Goal: Task Accomplishment & Management: Use online tool/utility

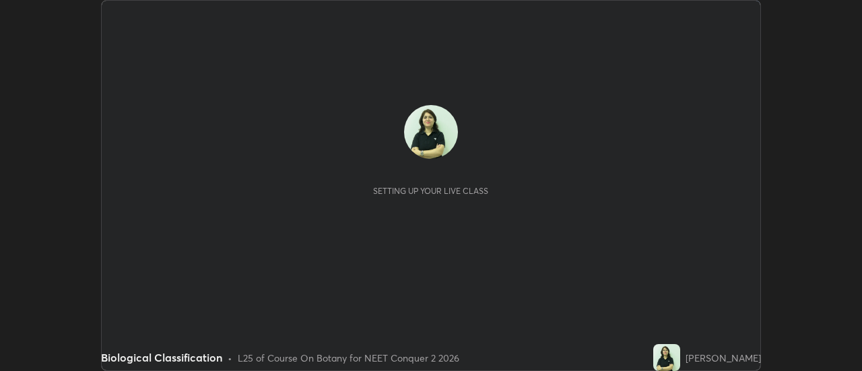
scroll to position [371, 861]
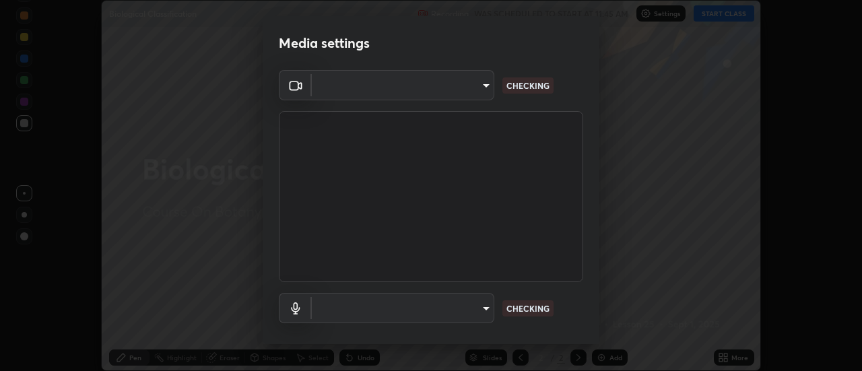
type input "c5ed04fab0462d49a1ad3b4b8777cdbb7dc1a14ad55b47a40411d41dbe2fc924"
type input "038ebf899c8333d1740d295aa6b107b1a593a35e13d177d8d6be7167ec3b59c1"
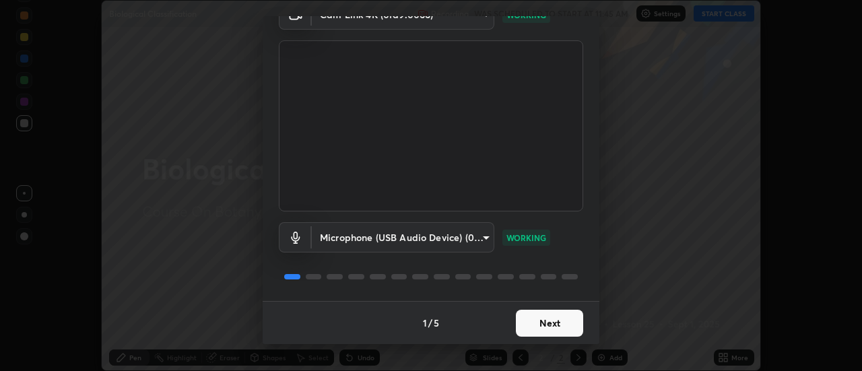
click at [557, 325] on button "Next" at bounding box center [549, 323] width 67 height 27
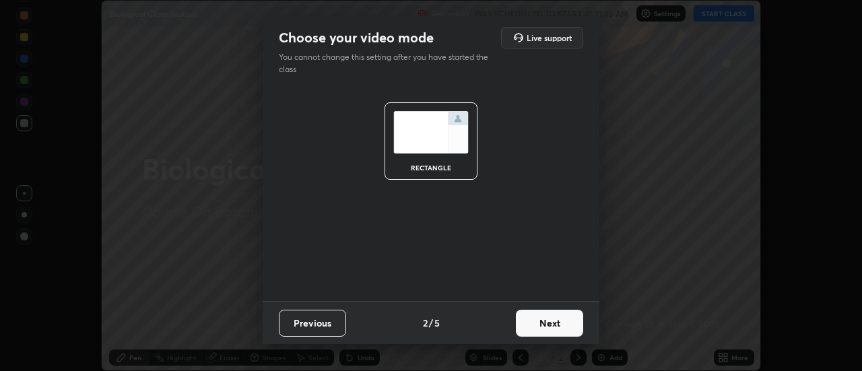
scroll to position [0, 0]
click at [552, 327] on button "Next" at bounding box center [549, 323] width 67 height 27
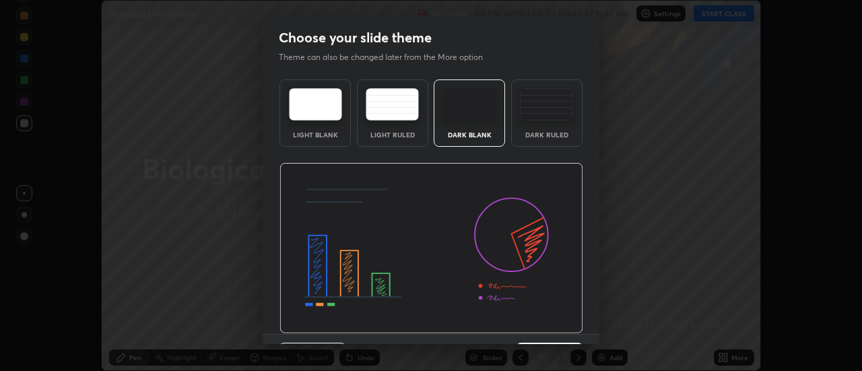
scroll to position [33, 0]
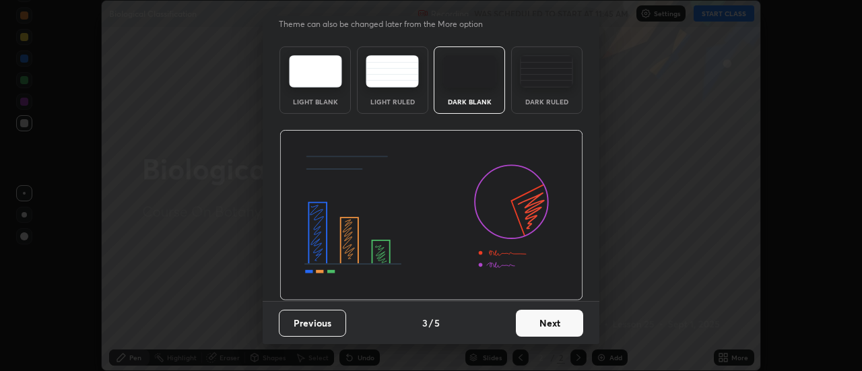
click at [548, 323] on button "Next" at bounding box center [549, 323] width 67 height 27
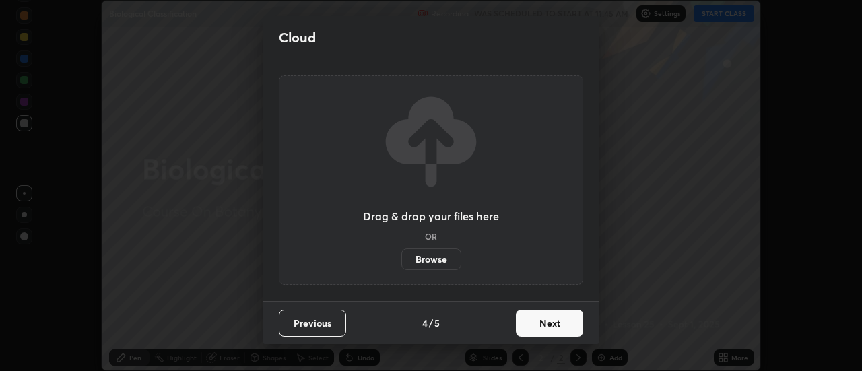
scroll to position [0, 0]
click at [548, 323] on button "Next" at bounding box center [549, 323] width 67 height 27
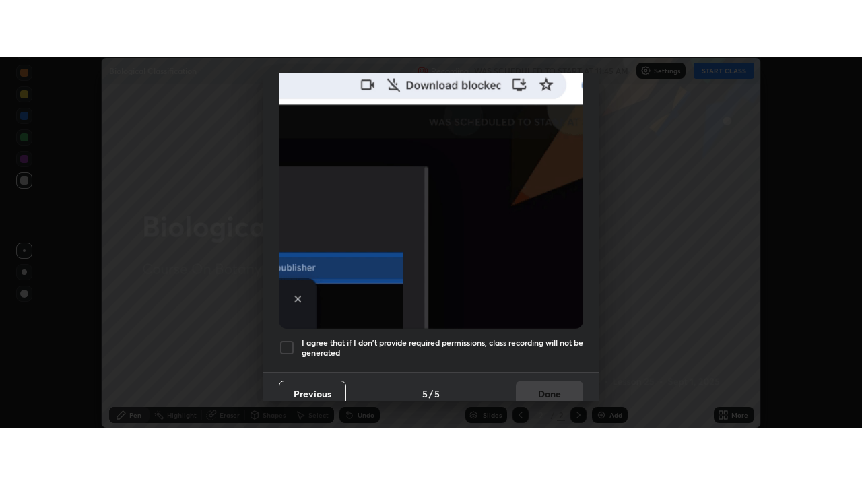
scroll to position [345, 0]
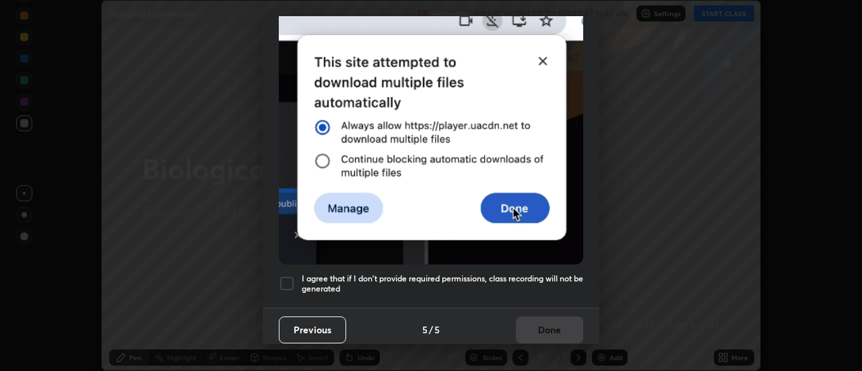
click at [284, 275] on div at bounding box center [287, 283] width 16 height 16
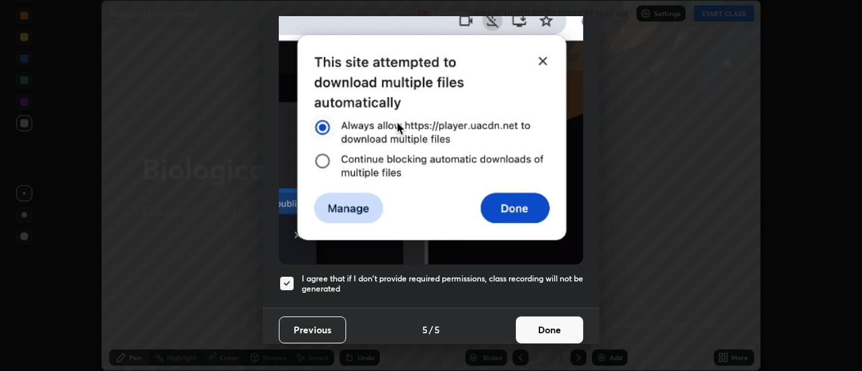
click at [543, 324] on button "Done" at bounding box center [549, 330] width 67 height 27
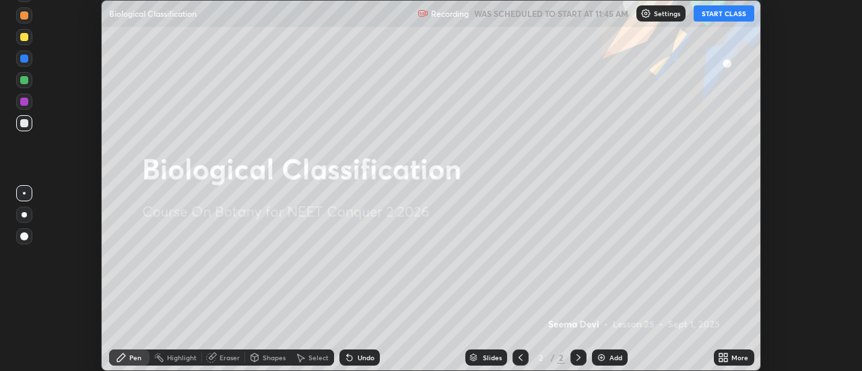
click at [739, 11] on button "START CLASS" at bounding box center [724, 13] width 61 height 16
click at [730, 358] on div "More" at bounding box center [734, 358] width 40 height 16
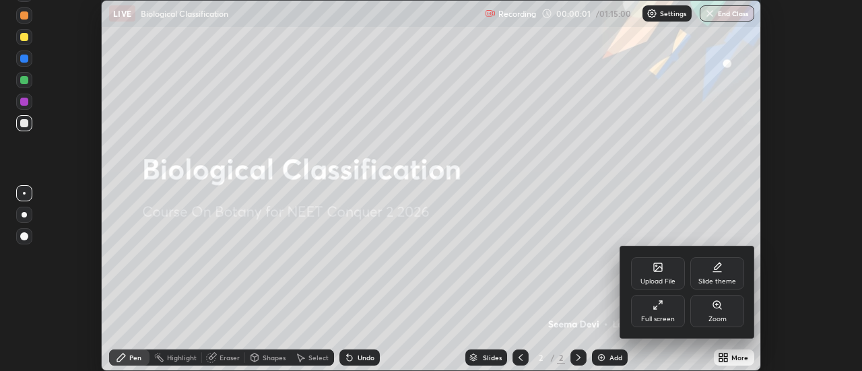
click at [662, 308] on icon at bounding box center [658, 305] width 11 height 11
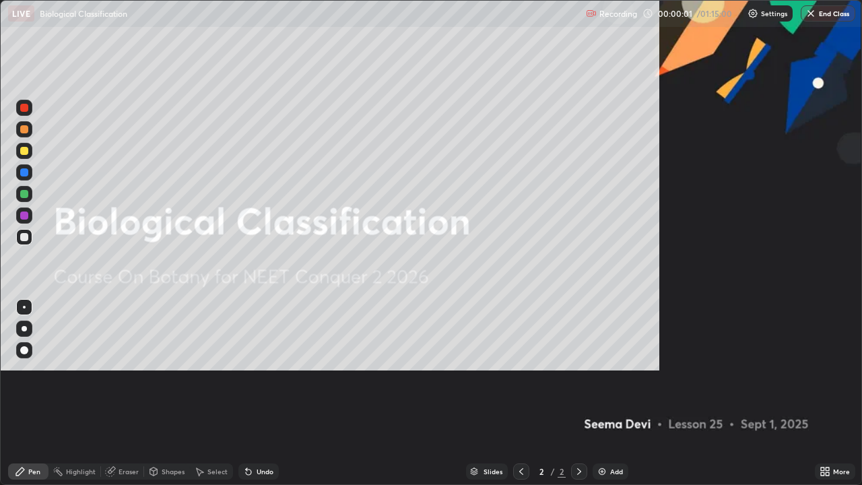
scroll to position [485, 862]
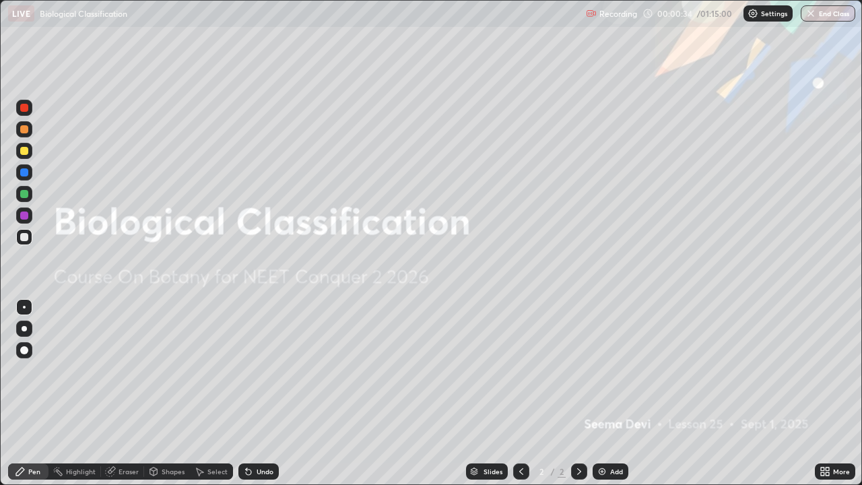
click at [603, 370] on img at bounding box center [602, 471] width 11 height 11
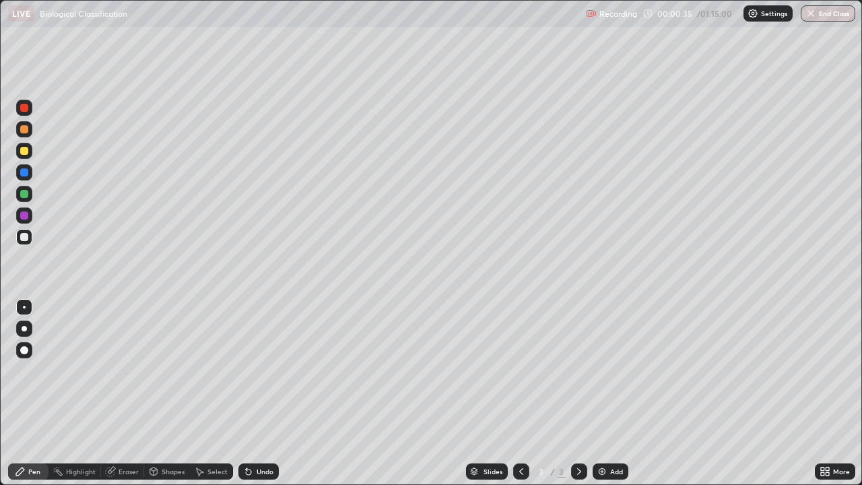
click at [26, 329] on div at bounding box center [24, 328] width 5 height 5
click at [26, 149] on div at bounding box center [24, 151] width 8 height 8
click at [264, 370] on div "Undo" at bounding box center [258, 471] width 40 height 16
click at [265, 370] on div "Undo" at bounding box center [265, 471] width 17 height 7
click at [261, 370] on div "Undo" at bounding box center [258, 471] width 40 height 16
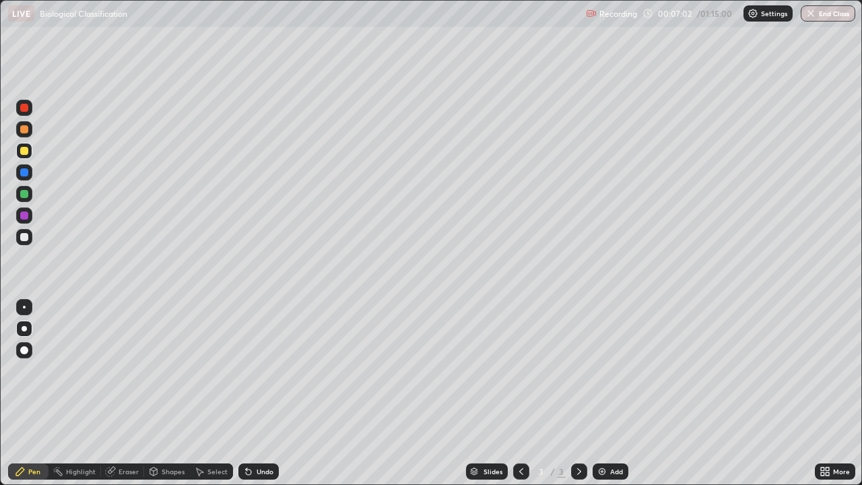
click at [259, 370] on div "Undo" at bounding box center [265, 471] width 17 height 7
click at [30, 193] on div at bounding box center [24, 194] width 16 height 16
click at [610, 370] on div "Add" at bounding box center [616, 471] width 13 height 7
click at [255, 370] on div "Undo" at bounding box center [256, 471] width 46 height 27
click at [28, 148] on div at bounding box center [24, 151] width 8 height 8
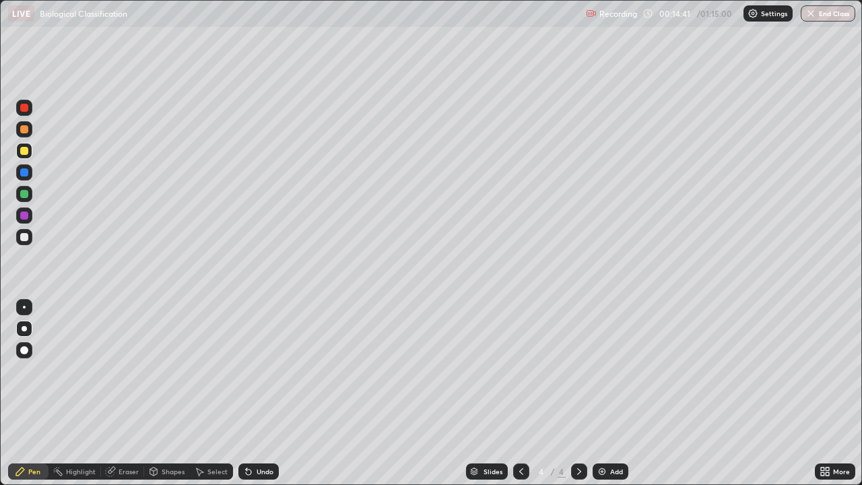
click at [607, 370] on div "Add" at bounding box center [611, 471] width 36 height 16
click at [265, 370] on div "Undo" at bounding box center [265, 471] width 17 height 7
click at [261, 370] on div "Undo" at bounding box center [256, 471] width 46 height 27
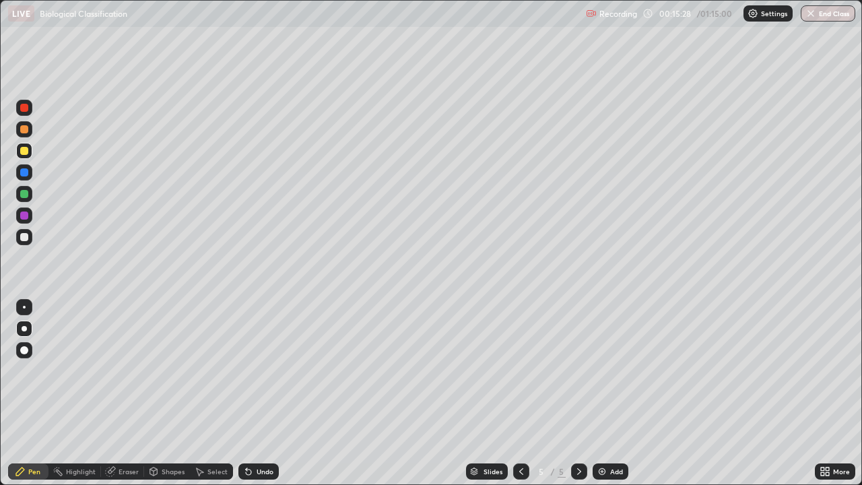
click at [256, 370] on div "Undo" at bounding box center [256, 471] width 46 height 27
click at [608, 370] on div "Add" at bounding box center [611, 471] width 36 height 16
click at [26, 147] on div at bounding box center [24, 151] width 8 height 8
click at [23, 129] on div at bounding box center [24, 129] width 8 height 8
click at [21, 173] on div at bounding box center [24, 172] width 8 height 8
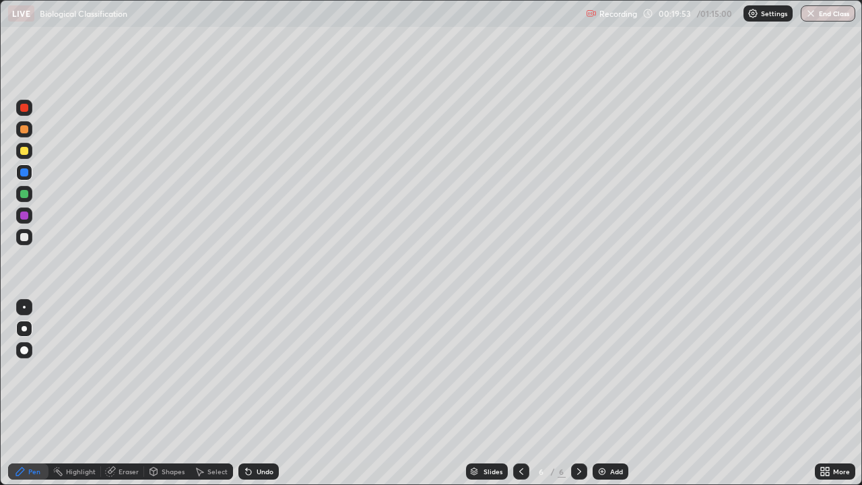
click at [30, 212] on div at bounding box center [24, 215] width 16 height 16
click at [26, 236] on div at bounding box center [24, 237] width 8 height 8
click at [607, 370] on div "Add" at bounding box center [611, 471] width 36 height 16
click at [128, 370] on div "Eraser" at bounding box center [129, 471] width 20 height 7
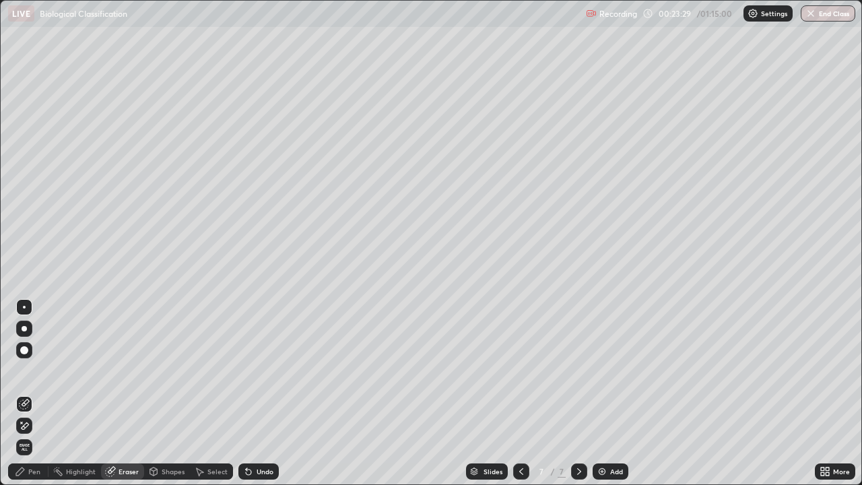
click at [30, 370] on div "Pen" at bounding box center [34, 471] width 12 height 7
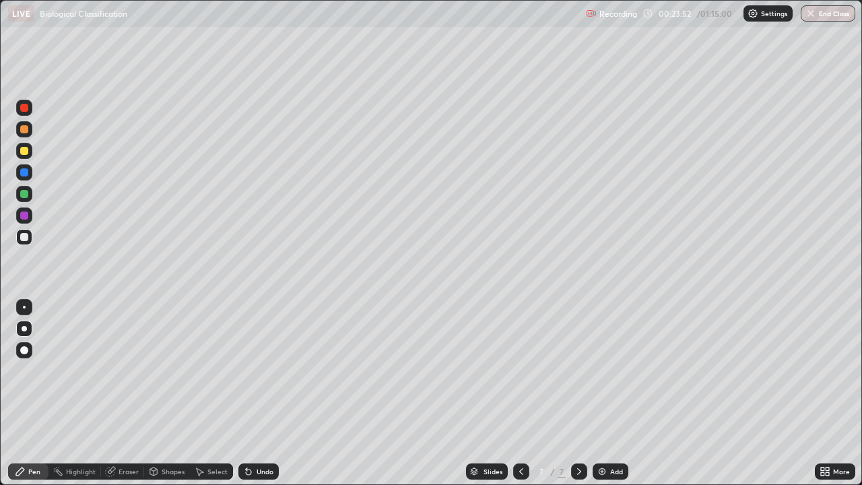
click at [24, 154] on div at bounding box center [24, 151] width 8 height 8
click at [29, 191] on div at bounding box center [24, 194] width 16 height 16
click at [212, 370] on div "Select" at bounding box center [217, 471] width 20 height 7
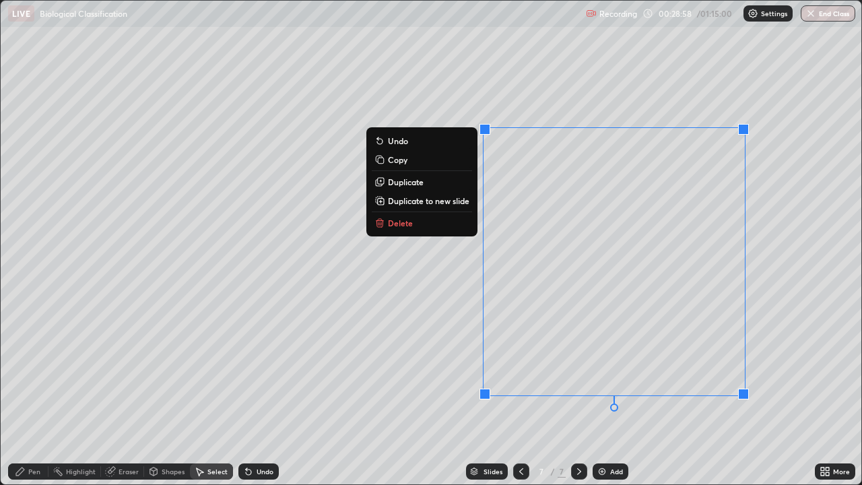
click at [405, 222] on p "Delete" at bounding box center [400, 223] width 25 height 11
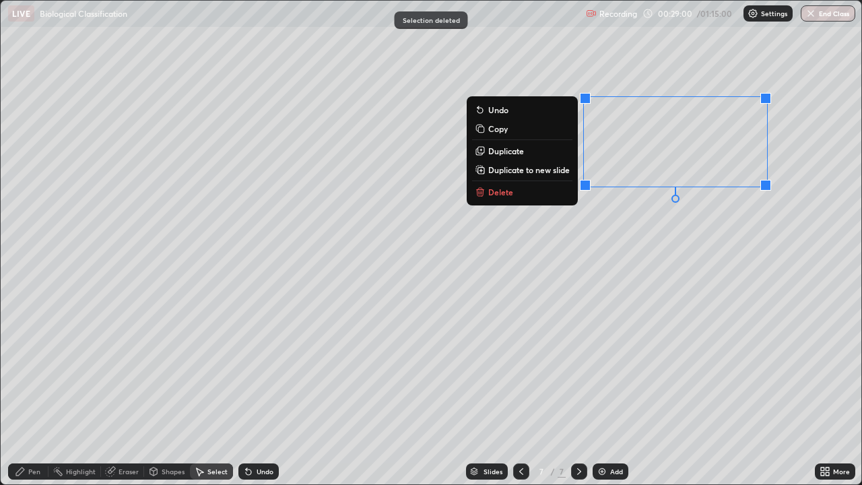
click at [497, 191] on p "Delete" at bounding box center [500, 192] width 25 height 11
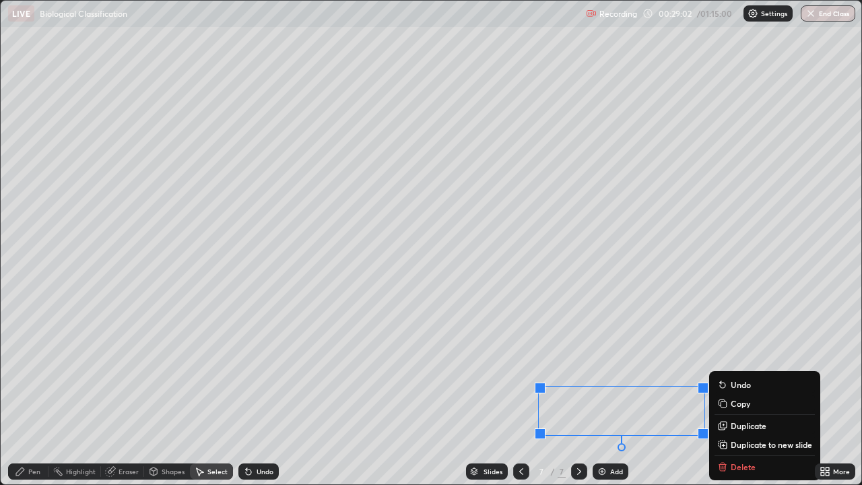
click at [736, 370] on div "Slides 7 / 7 Add" at bounding box center [547, 471] width 536 height 27
click at [733, 370] on div "Slides 7 / 7 Add" at bounding box center [547, 471] width 536 height 27
click at [736, 370] on div "Slides 7 / 7 Add" at bounding box center [547, 471] width 536 height 27
click at [741, 370] on div "Slides 7 / 7 Add" at bounding box center [547, 471] width 536 height 27
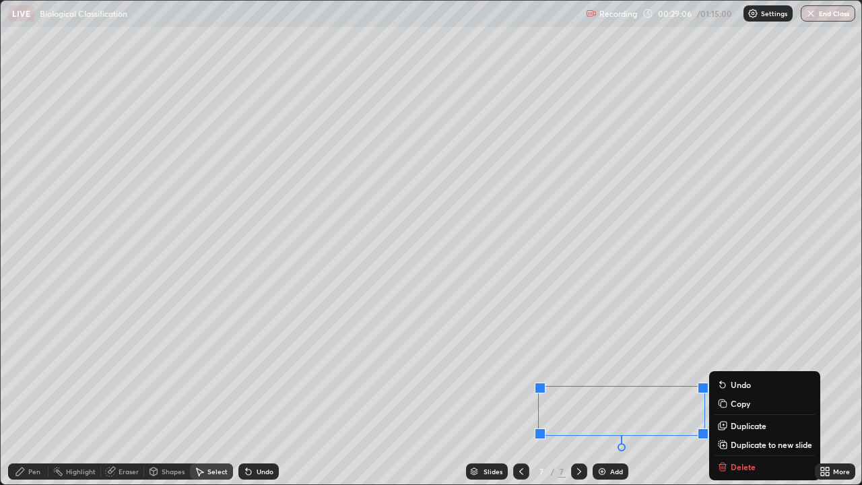
click at [755, 310] on div "0 ° Undo Copy Duplicate Duplicate to new slide Delete" at bounding box center [431, 243] width 861 height 484
click at [736, 370] on div "Slides 7 / 7 Add" at bounding box center [547, 471] width 536 height 27
click at [754, 319] on div "0 ° Undo Copy Duplicate Duplicate to new slide Delete" at bounding box center [431, 243] width 861 height 484
click at [735, 370] on div "Slides 7 / 7 Add" at bounding box center [547, 471] width 536 height 27
click at [259, 370] on div "Undo" at bounding box center [265, 471] width 17 height 7
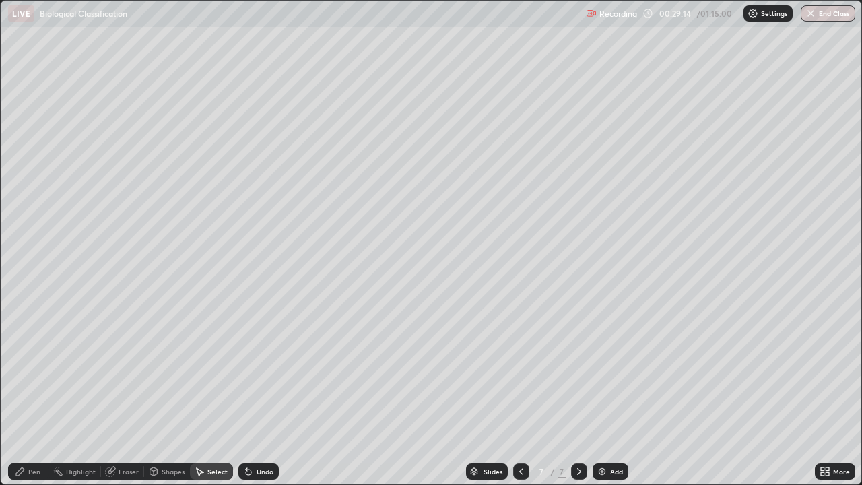
click at [117, 370] on div "Eraser" at bounding box center [122, 471] width 43 height 16
click at [32, 370] on div "Pen" at bounding box center [34, 471] width 12 height 7
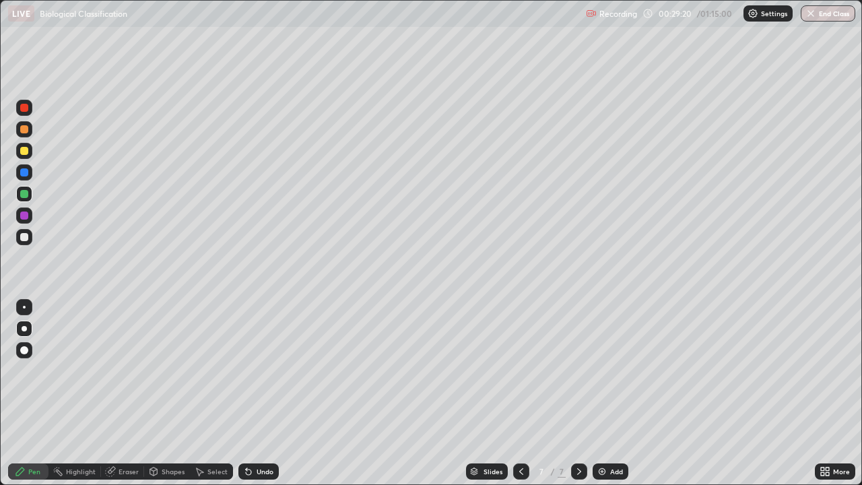
click at [26, 151] on div at bounding box center [24, 151] width 8 height 8
click at [615, 370] on div "Add" at bounding box center [616, 471] width 13 height 7
click at [21, 148] on div at bounding box center [24, 151] width 8 height 8
click at [606, 370] on img at bounding box center [602, 471] width 11 height 11
click at [26, 130] on div at bounding box center [24, 129] width 8 height 8
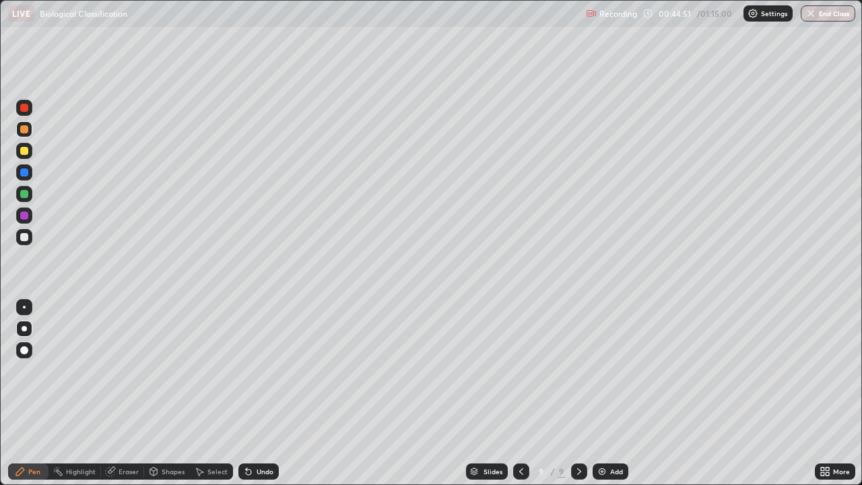
click at [262, 370] on div "Undo" at bounding box center [258, 471] width 40 height 16
click at [30, 147] on div at bounding box center [24, 151] width 16 height 16
click at [28, 197] on div at bounding box center [24, 194] width 8 height 8
click at [25, 237] on div at bounding box center [24, 237] width 8 height 8
click at [611, 370] on div "Add" at bounding box center [616, 471] width 13 height 7
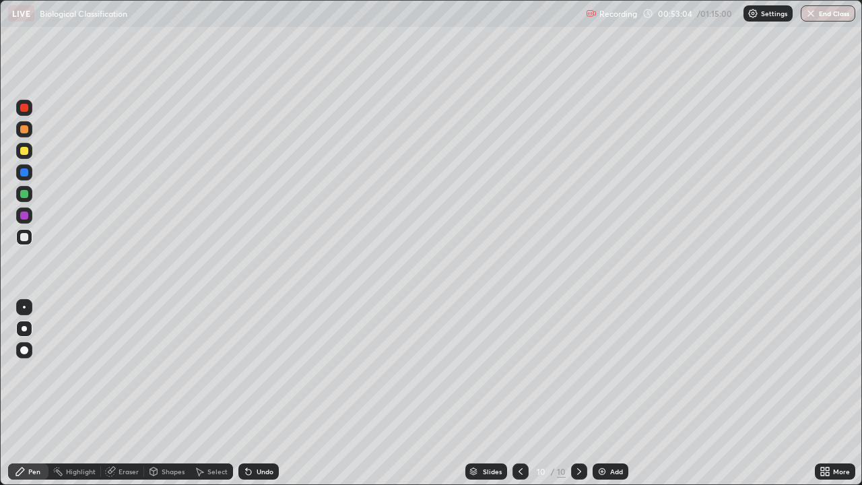
click at [263, 370] on div "Undo" at bounding box center [265, 471] width 17 height 7
click at [266, 370] on div "Undo" at bounding box center [265, 471] width 17 height 7
click at [260, 370] on div "Undo" at bounding box center [258, 471] width 40 height 16
click at [257, 370] on div "Undo" at bounding box center [265, 471] width 17 height 7
click at [608, 370] on div "Add" at bounding box center [611, 471] width 36 height 16
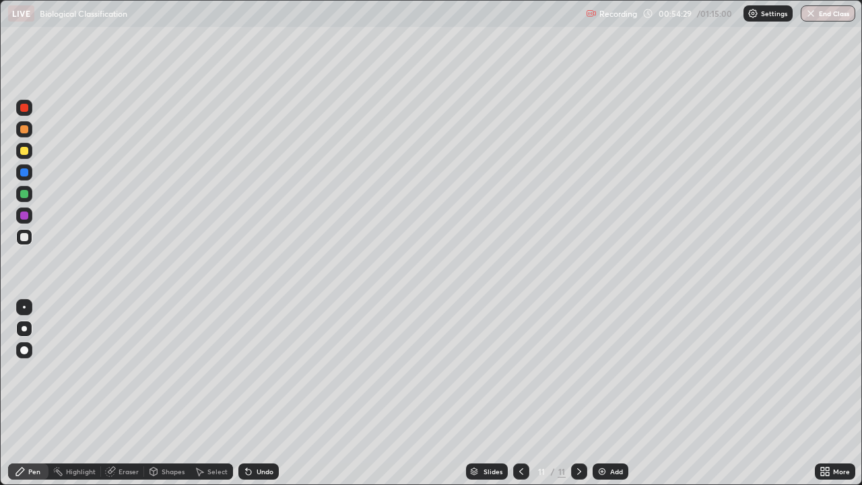
click at [22, 145] on div at bounding box center [24, 151] width 16 height 16
click at [263, 370] on div "Undo" at bounding box center [265, 471] width 17 height 7
click at [25, 237] on div at bounding box center [24, 237] width 8 height 8
click at [27, 171] on div at bounding box center [24, 172] width 8 height 8
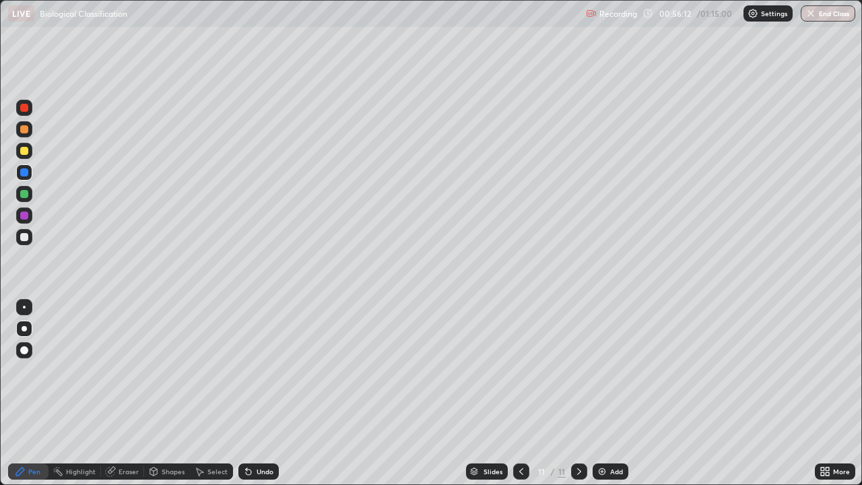
click at [29, 151] on div at bounding box center [24, 151] width 16 height 16
click at [25, 216] on div at bounding box center [24, 215] width 8 height 8
click at [28, 233] on div at bounding box center [24, 237] width 16 height 16
click at [24, 128] on div at bounding box center [24, 129] width 8 height 8
click at [30, 110] on div at bounding box center [24, 108] width 16 height 16
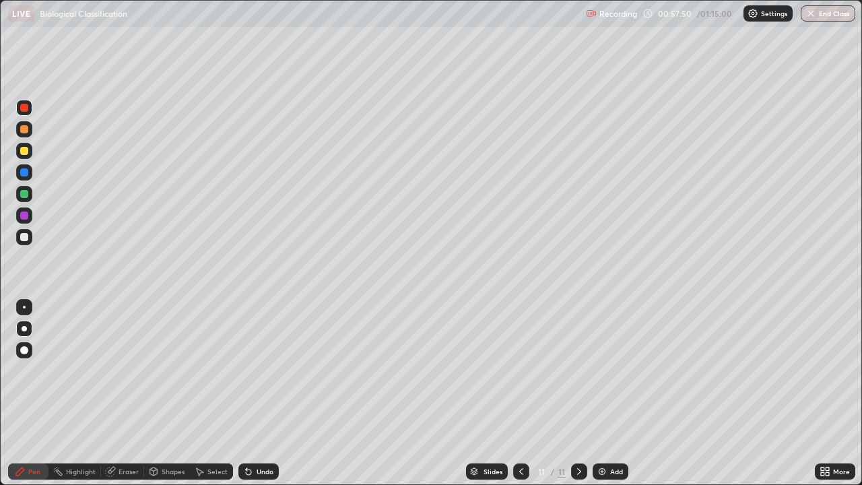
click at [29, 194] on div at bounding box center [24, 194] width 16 height 16
click at [26, 233] on div at bounding box center [24, 237] width 8 height 8
click at [128, 370] on div "Eraser" at bounding box center [129, 471] width 20 height 7
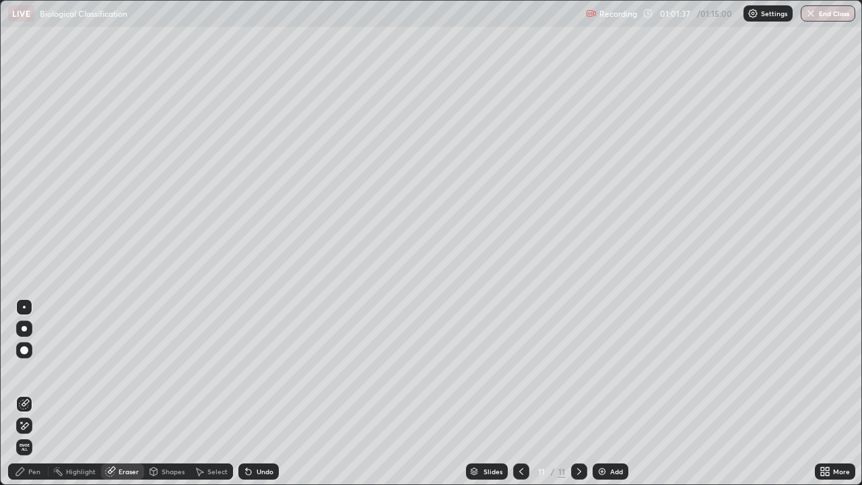
click at [31, 370] on div "Pen" at bounding box center [34, 471] width 12 height 7
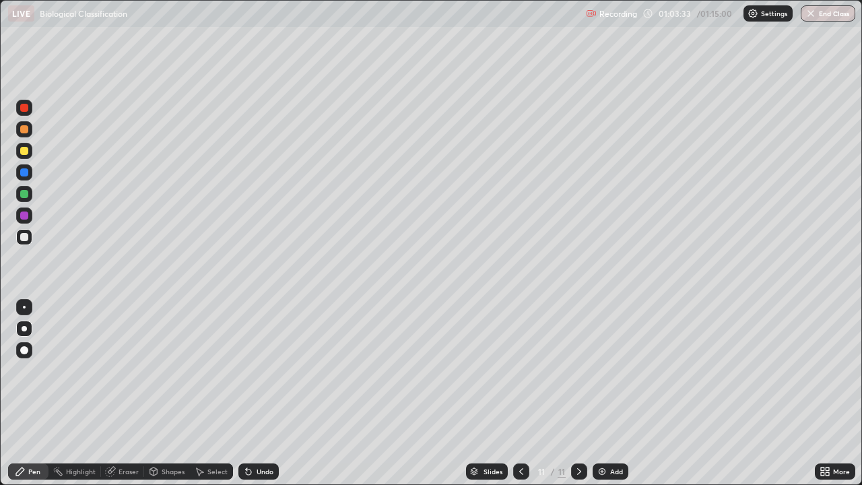
click at [602, 370] on img at bounding box center [602, 471] width 11 height 11
click at [262, 370] on div "Undo" at bounding box center [258, 471] width 40 height 16
click at [130, 370] on div "Eraser" at bounding box center [129, 471] width 20 height 7
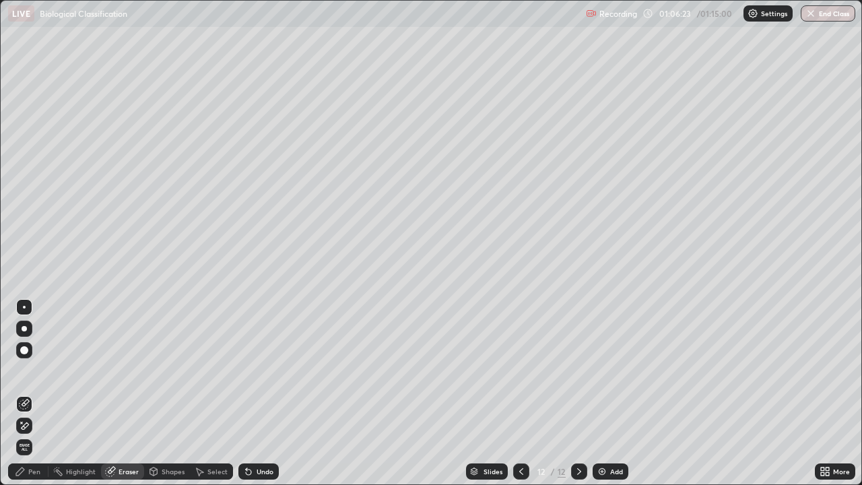
click at [32, 370] on div "Pen" at bounding box center [34, 471] width 12 height 7
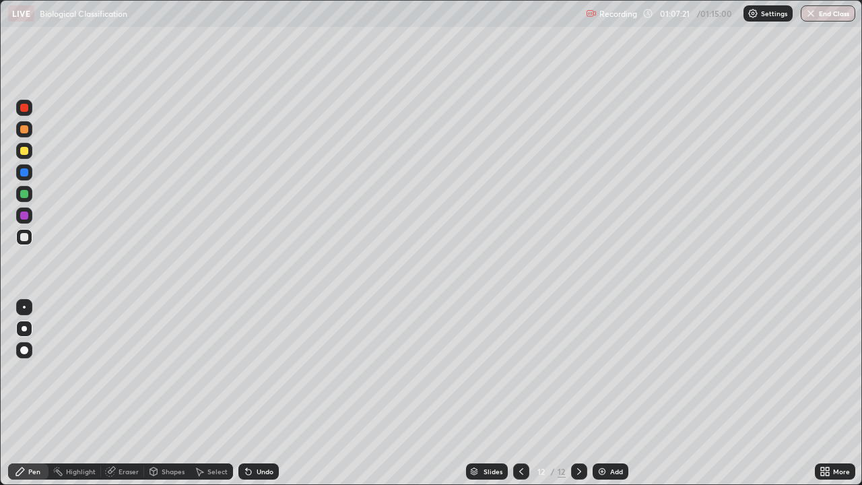
click at [25, 156] on div at bounding box center [24, 151] width 16 height 16
click at [612, 370] on div "Add" at bounding box center [616, 471] width 13 height 7
click at [27, 233] on div at bounding box center [24, 237] width 16 height 16
click at [261, 370] on div "Undo" at bounding box center [265, 471] width 17 height 7
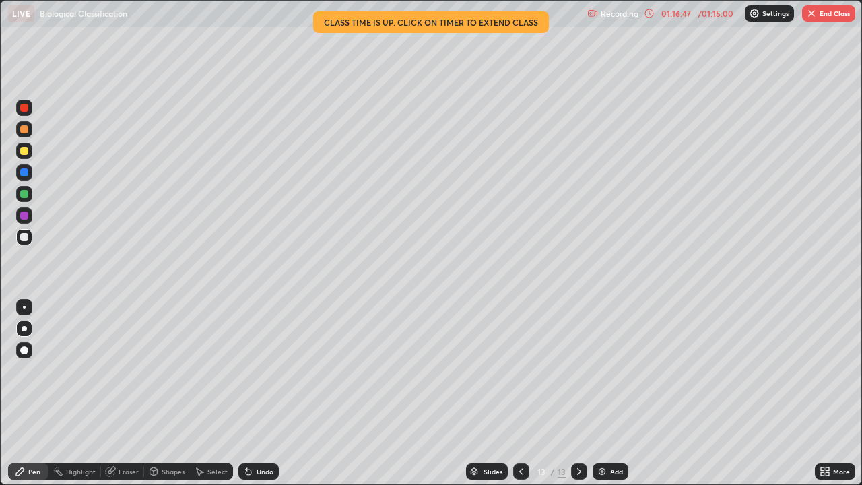
click at [811, 13] on img "button" at bounding box center [811, 13] width 11 height 11
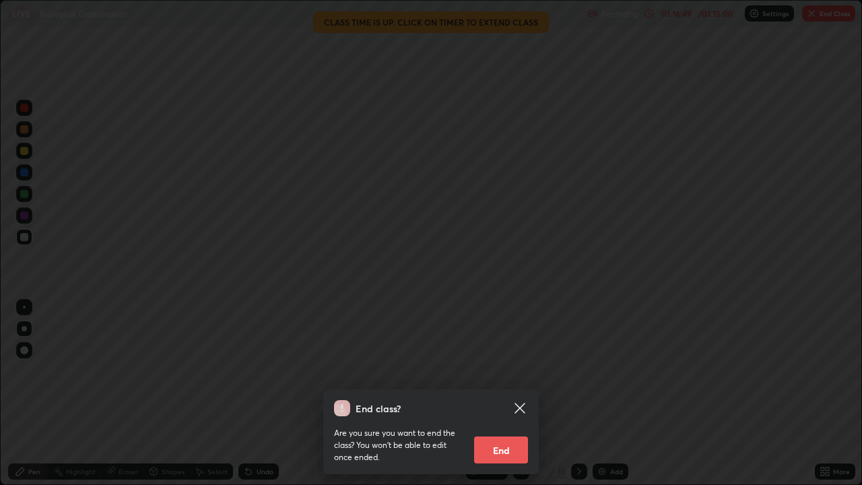
click at [490, 370] on button "End" at bounding box center [501, 449] width 54 height 27
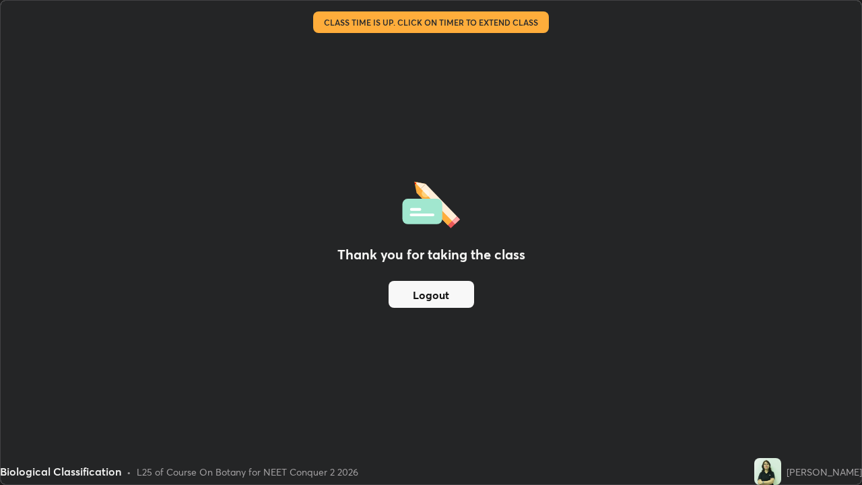
click at [430, 296] on button "Logout" at bounding box center [432, 294] width 86 height 27
click at [426, 297] on button "Logout" at bounding box center [432, 294] width 86 height 27
click at [420, 294] on button "Logout" at bounding box center [432, 294] width 86 height 27
click at [411, 292] on button "Logout" at bounding box center [432, 294] width 86 height 27
click at [408, 292] on button "Logout" at bounding box center [432, 294] width 86 height 27
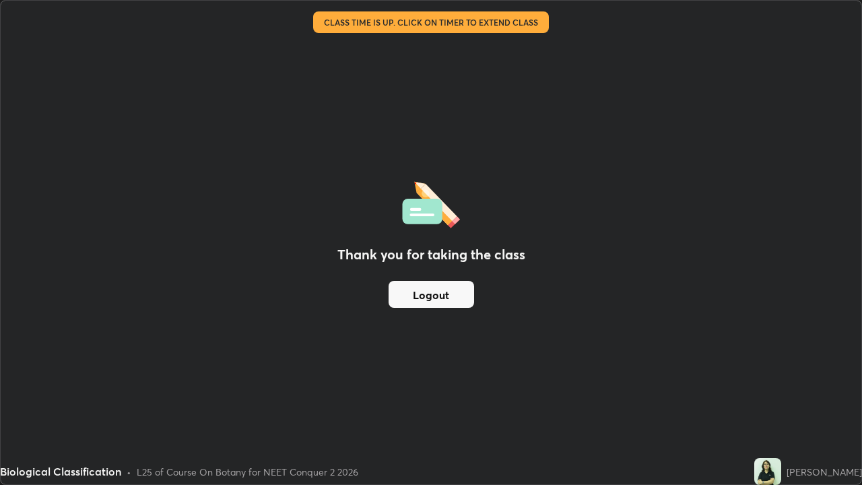
click at [439, 296] on button "Logout" at bounding box center [432, 294] width 86 height 27
